Goal: Navigation & Orientation: Find specific page/section

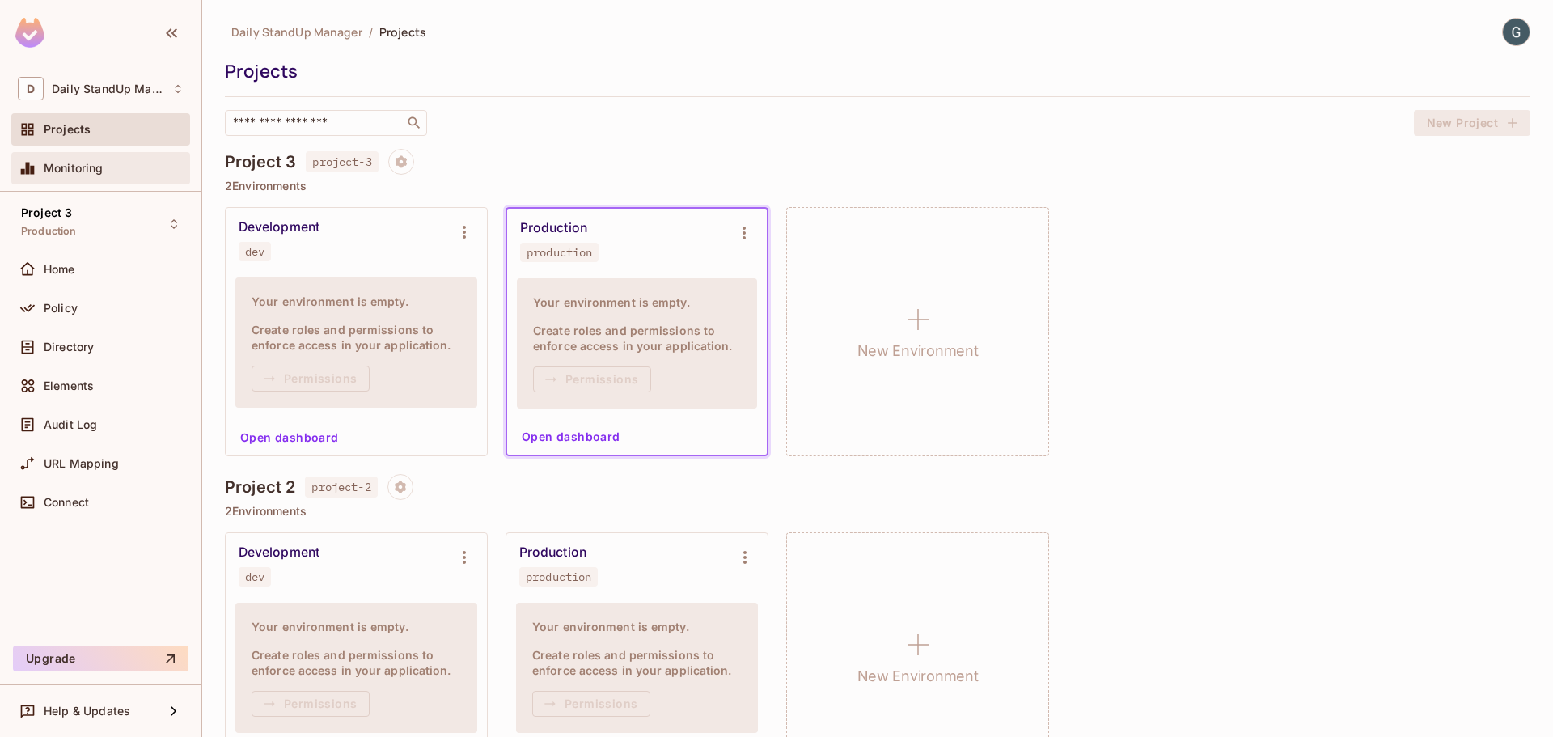
click at [93, 162] on span "Monitoring" at bounding box center [74, 168] width 60 height 13
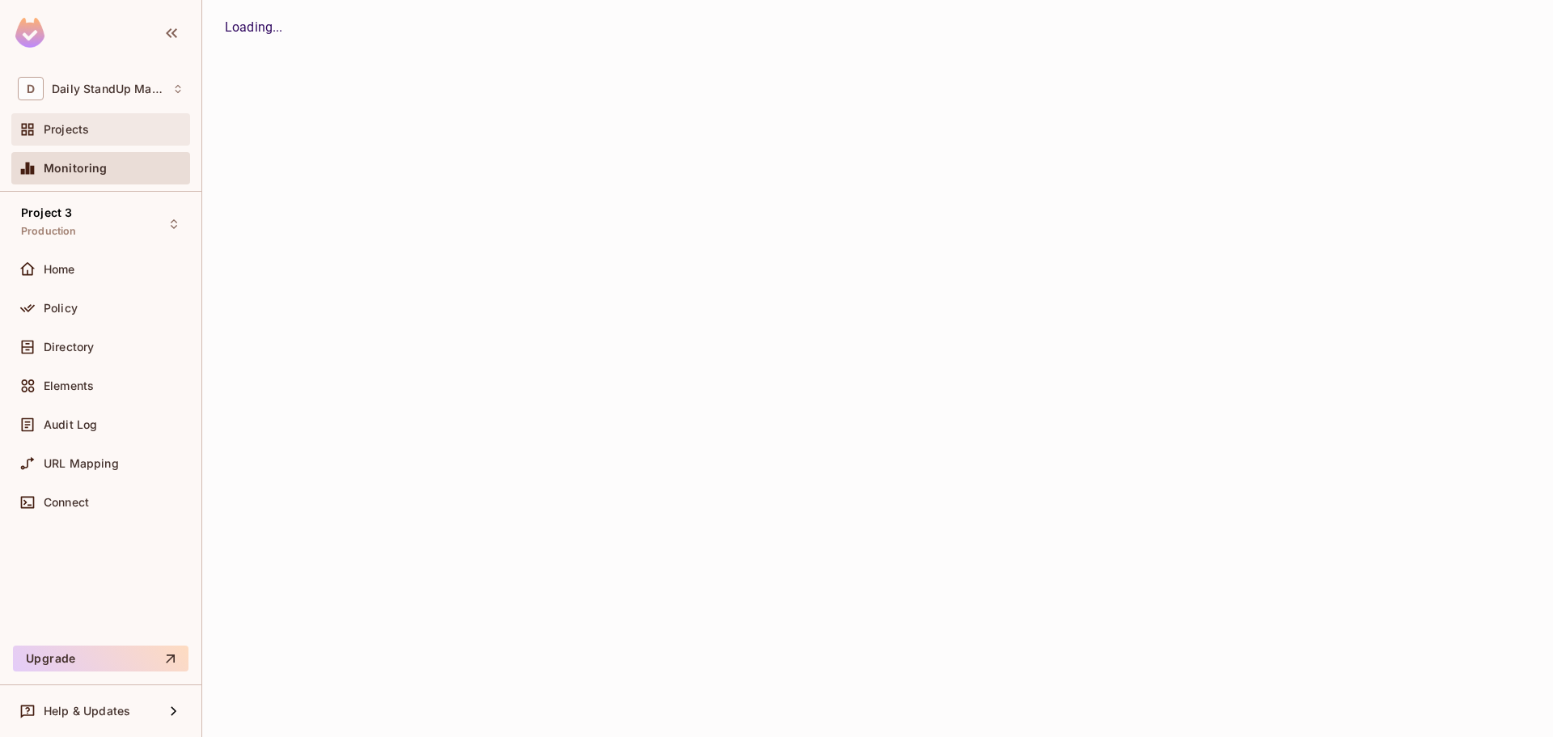
click at [95, 113] on div "Projects" at bounding box center [100, 129] width 179 height 32
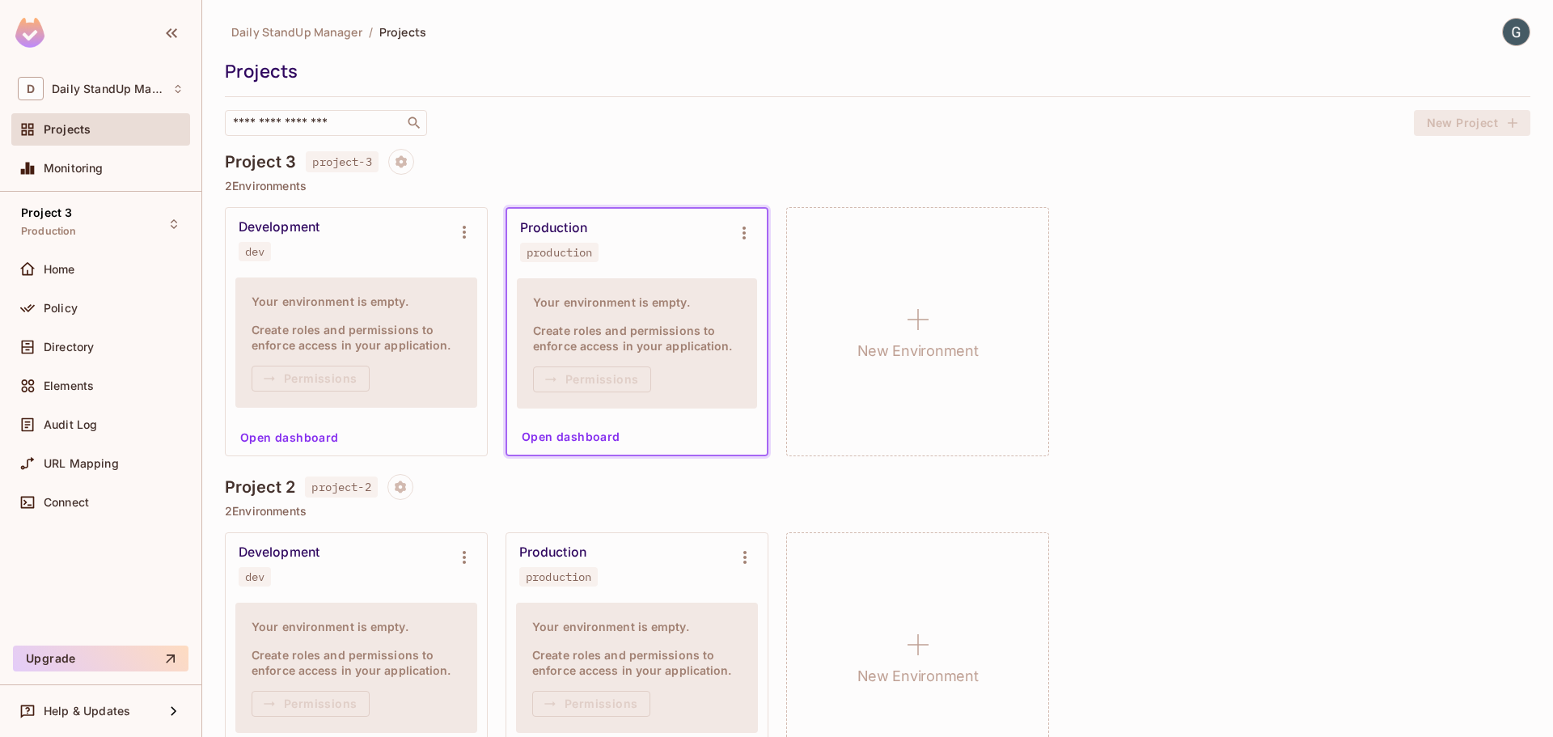
click at [859, 87] on div "Daily StandUp Manager / Projects Projects ​ New Project" at bounding box center [878, 77] width 1306 height 118
click at [136, 143] on div "Projects" at bounding box center [100, 129] width 179 height 32
click at [109, 168] on div "Monitoring" at bounding box center [114, 168] width 140 height 13
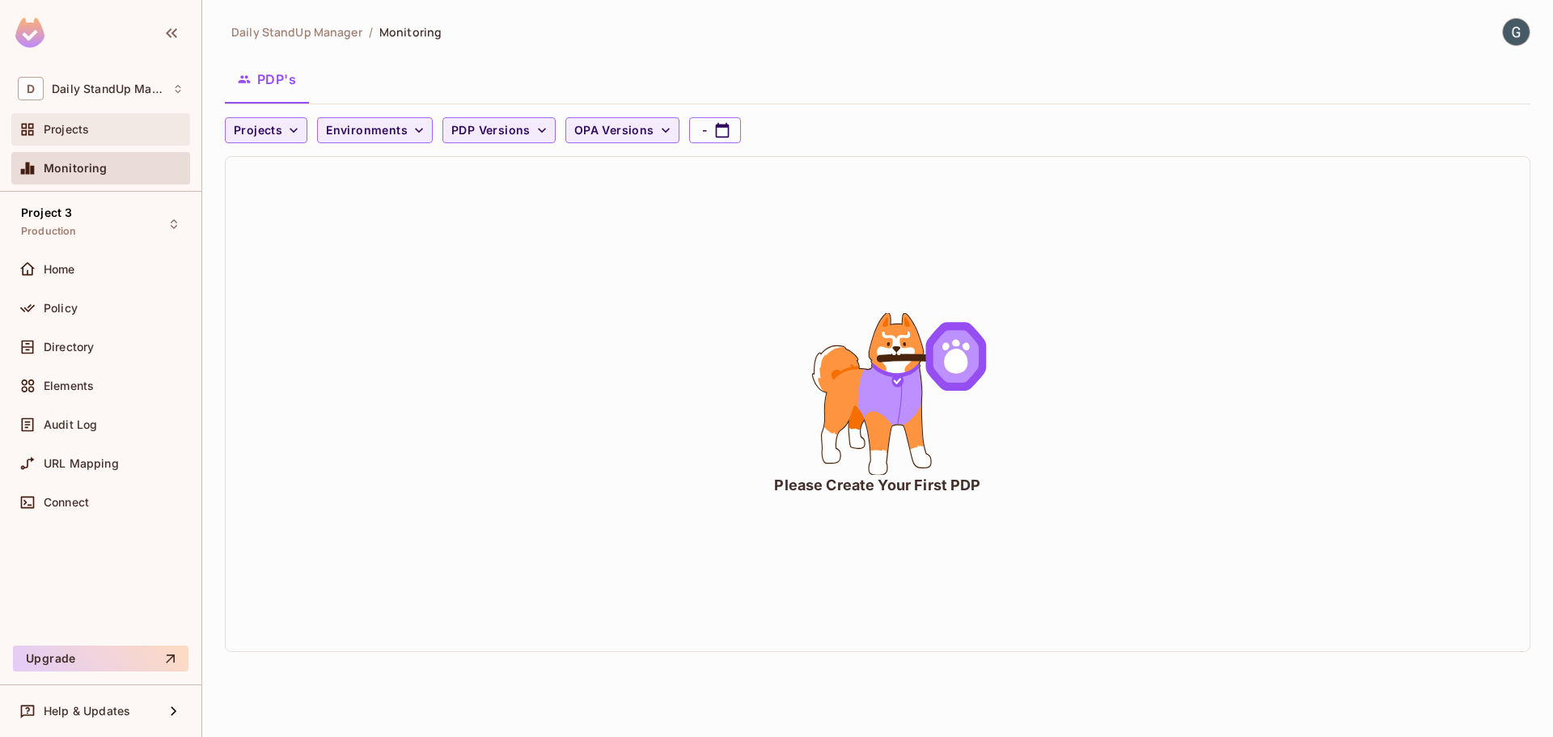
click at [112, 137] on div "Projects" at bounding box center [101, 129] width 166 height 19
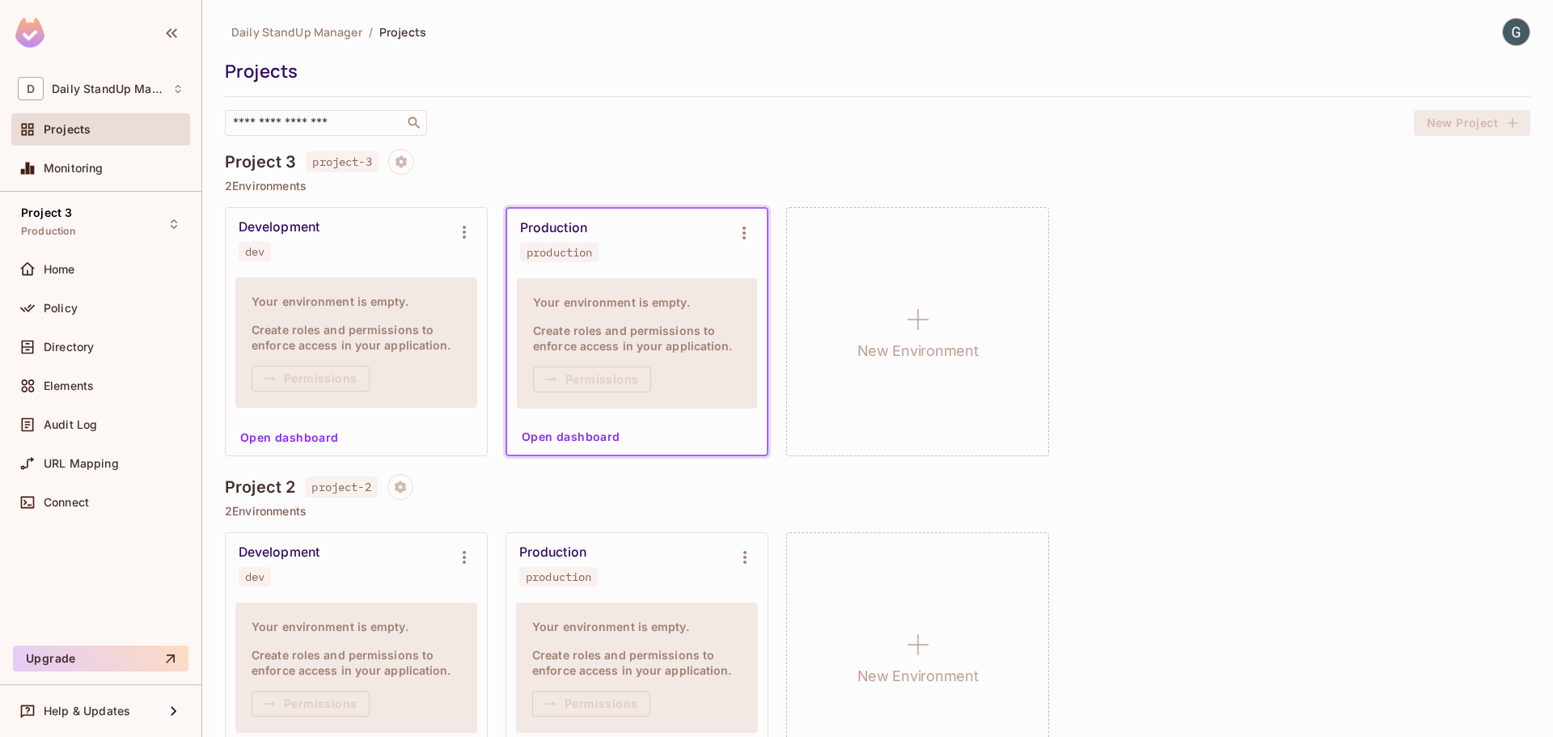
click at [870, 91] on div "Daily StandUp Manager / Projects Projects ​ New Project" at bounding box center [878, 77] width 1306 height 118
